Goal: Check status: Check status

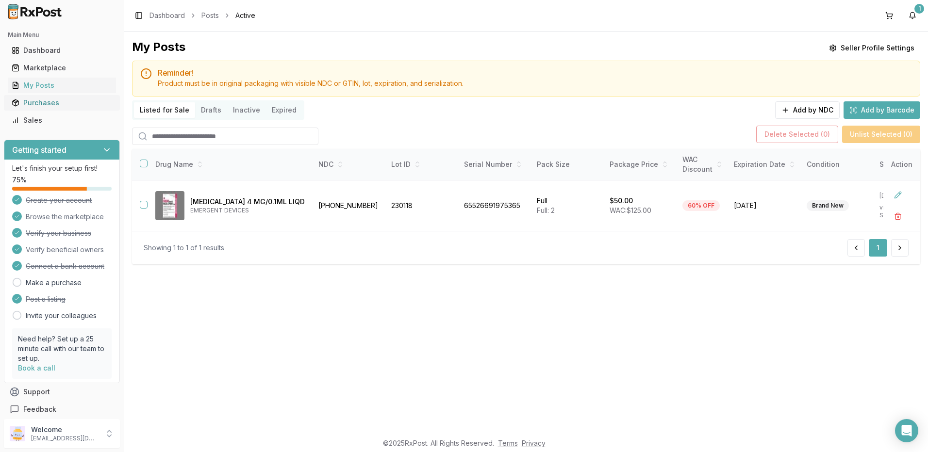
click at [54, 107] on div "Purchases" at bounding box center [62, 103] width 100 height 10
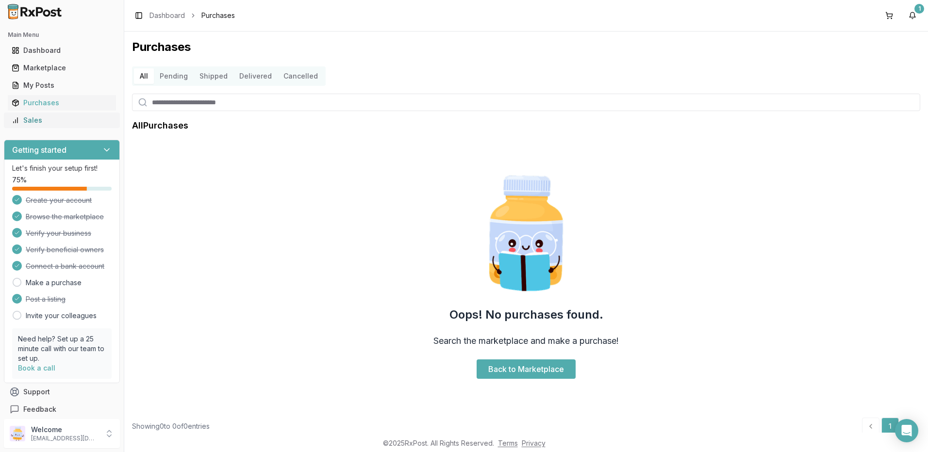
click at [43, 118] on div "Sales" at bounding box center [62, 121] width 100 height 10
click at [36, 122] on div "Sales" at bounding box center [62, 121] width 100 height 10
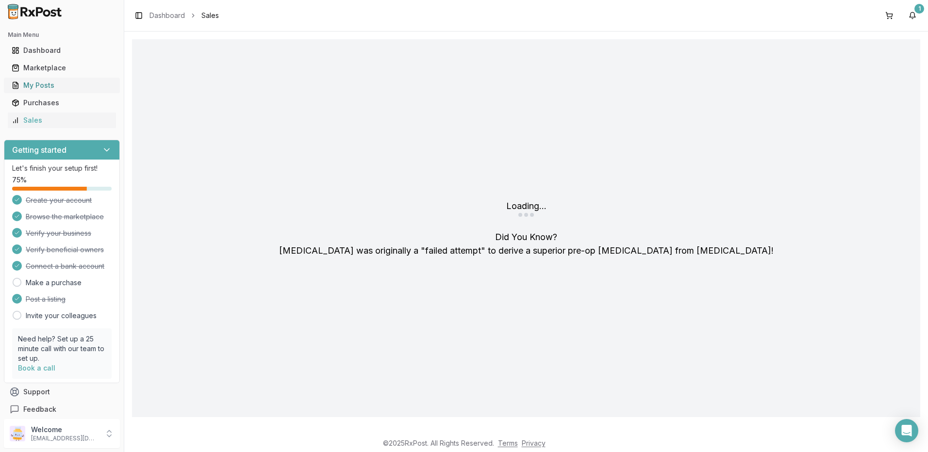
click at [50, 86] on div "My Posts" at bounding box center [62, 86] width 100 height 10
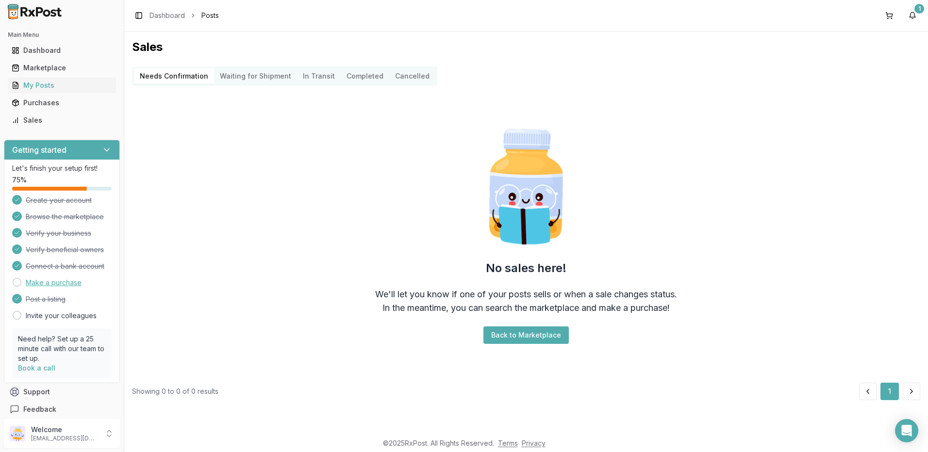
click at [47, 283] on link "Make a purchase" at bounding box center [54, 283] width 56 height 10
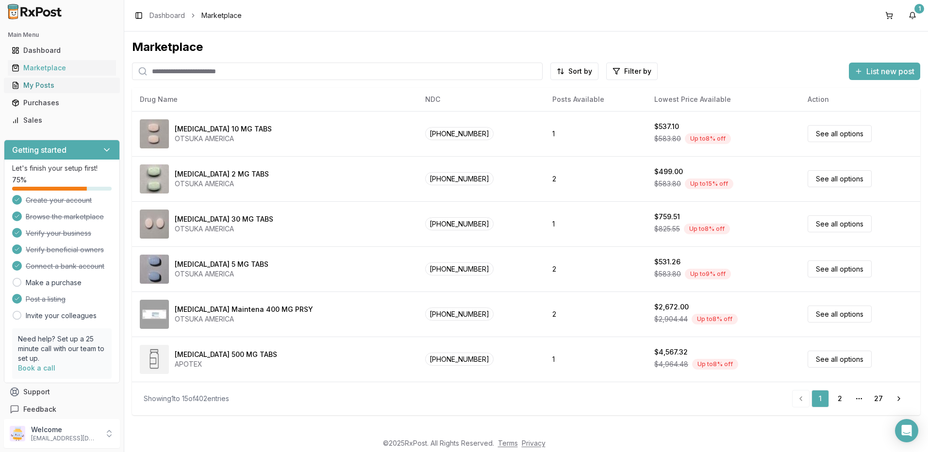
click at [53, 91] on link "My Posts" at bounding box center [62, 85] width 108 height 17
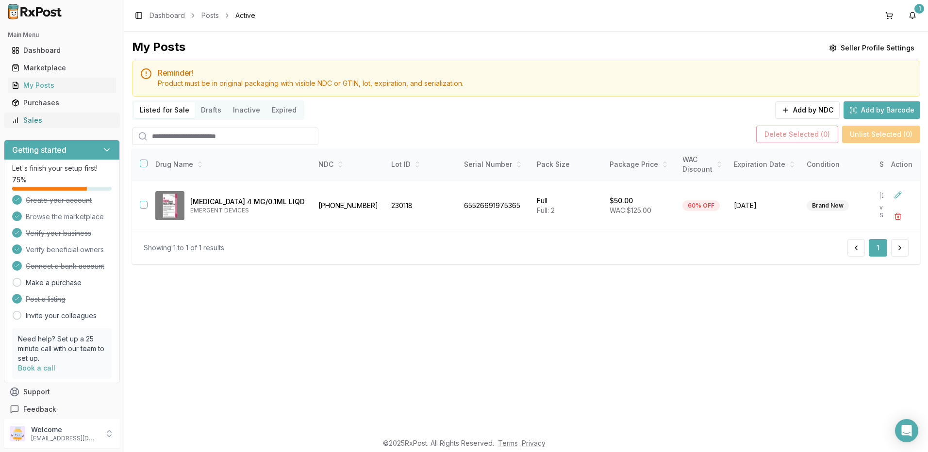
click at [48, 119] on div "Sales" at bounding box center [62, 121] width 100 height 10
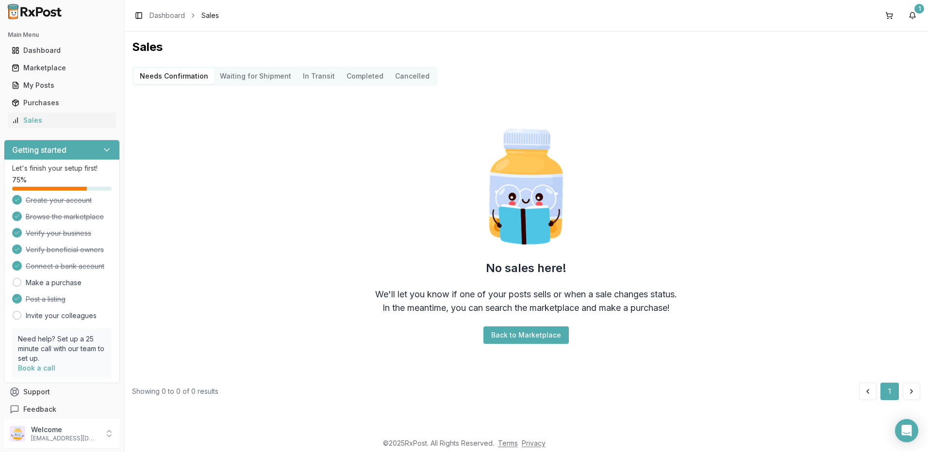
click at [244, 74] on Shipment "Waiting for Shipment" at bounding box center [255, 76] width 83 height 16
click at [304, 76] on Transit "In Transit" at bounding box center [319, 76] width 44 height 16
click at [359, 76] on button "Completed" at bounding box center [365, 76] width 49 height 16
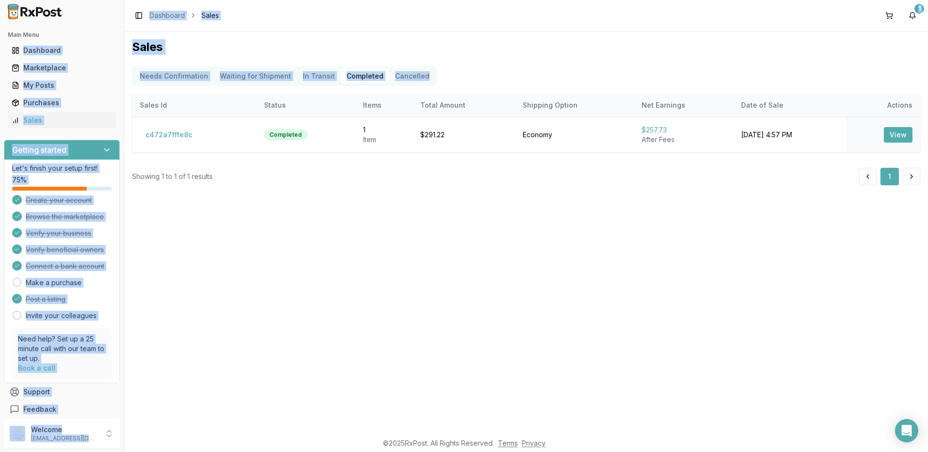
drag, startPoint x: 124, startPoint y: 52, endPoint x: 126, endPoint y: 111, distance: 58.8
click at [126, 111] on div "Main Menu Dashboard Marketplace My Posts Purchases Sales Getting started Let's …" at bounding box center [464, 226] width 928 height 452
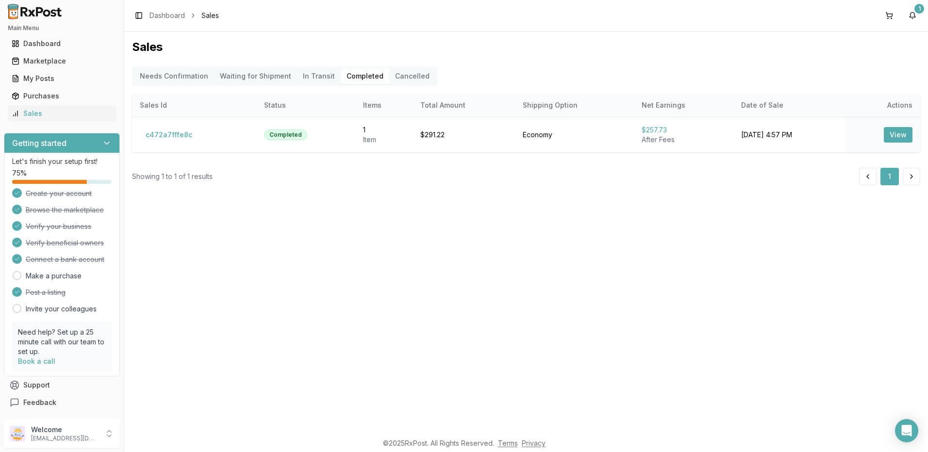
click at [268, 231] on div "Sales Needs Confirmation Waiting for Shipment In Transit Completed Cancelled Sa…" at bounding box center [526, 232] width 804 height 401
